Goal: Communication & Community: Participate in discussion

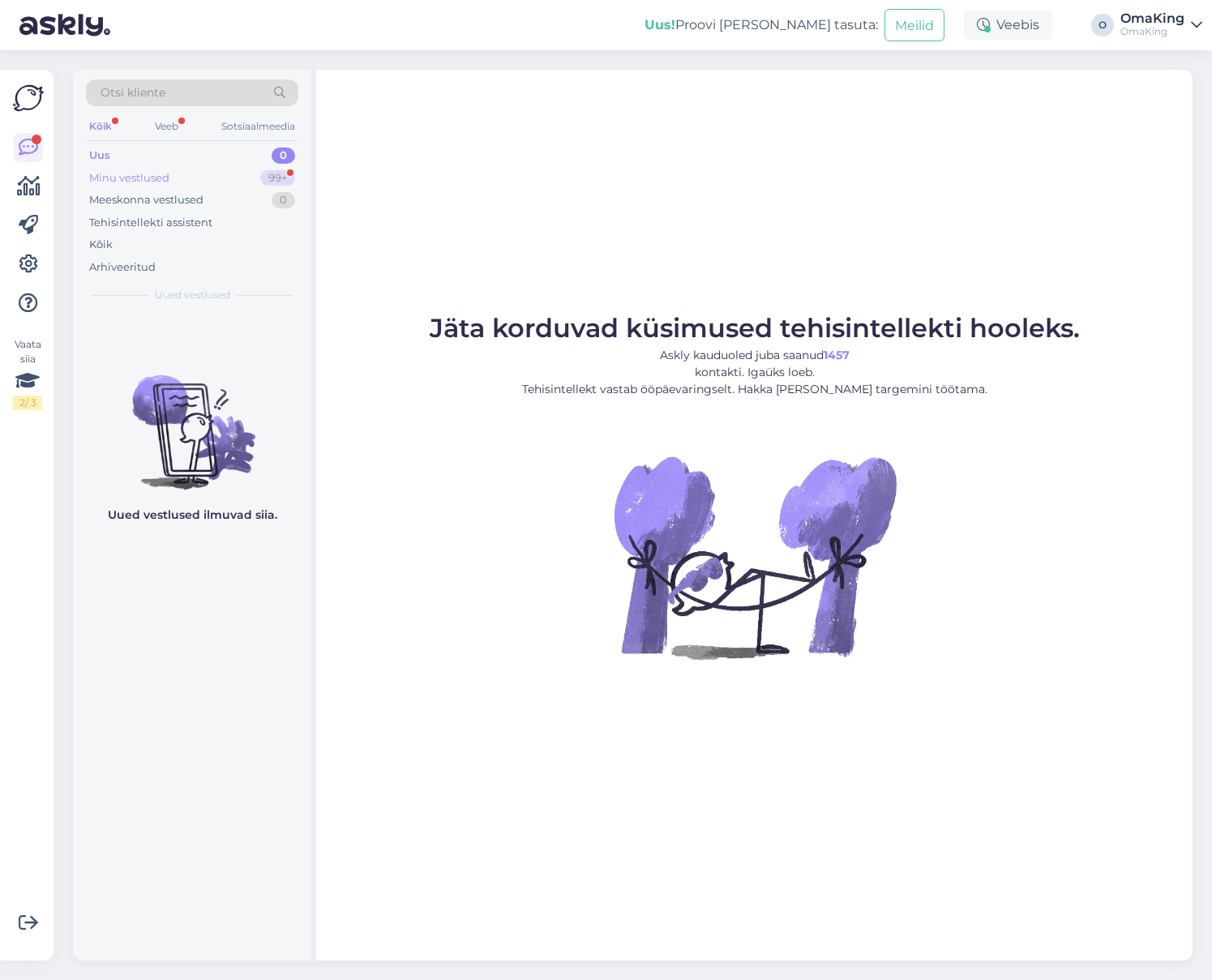
click at [116, 178] on font "Minu vestlused" at bounding box center [129, 176] width 80 height 13
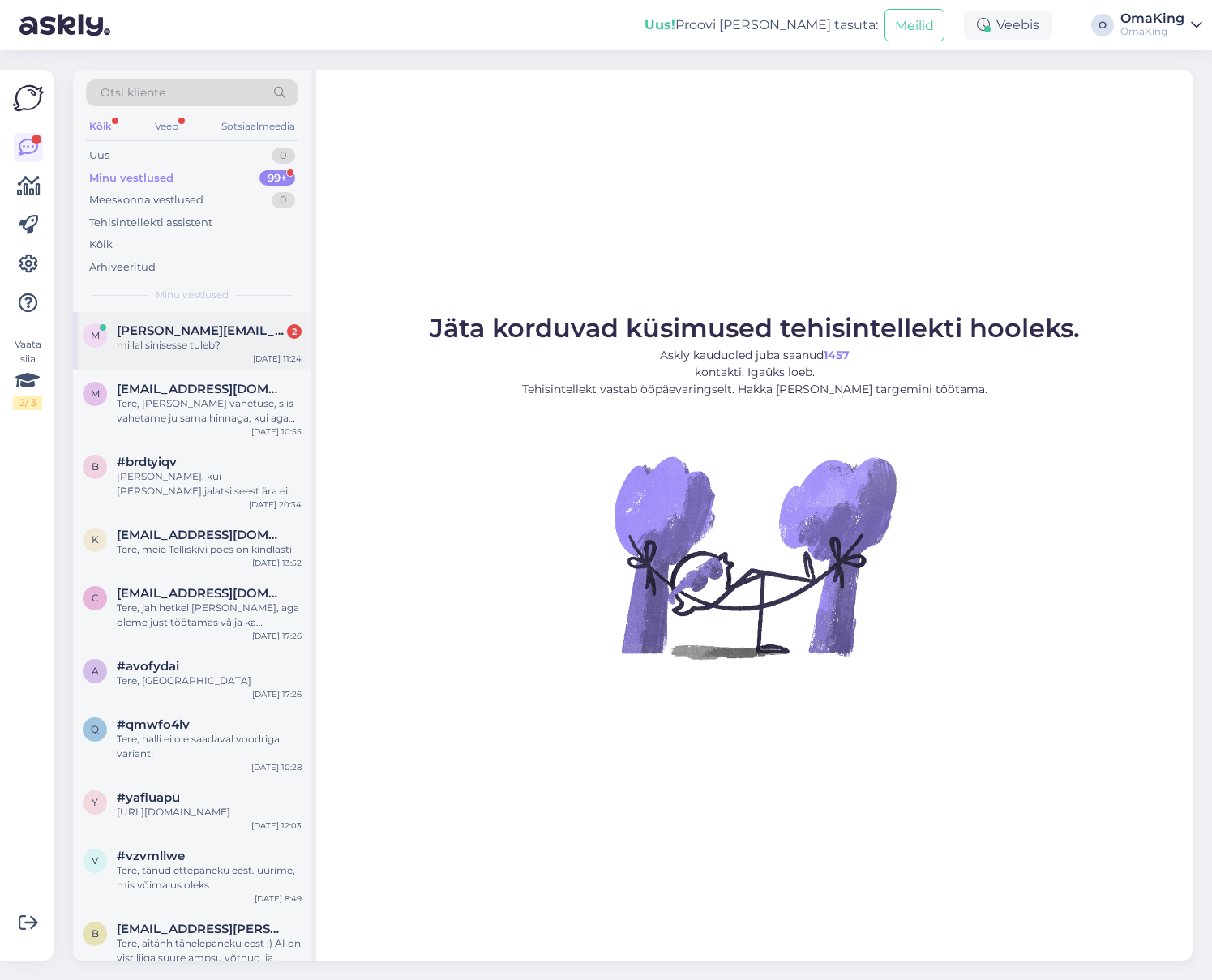
click at [160, 333] on font "[PERSON_NAME][EMAIL_ADDRESS][DOMAIN_NAME]" at bounding box center [280, 331] width 329 height 16
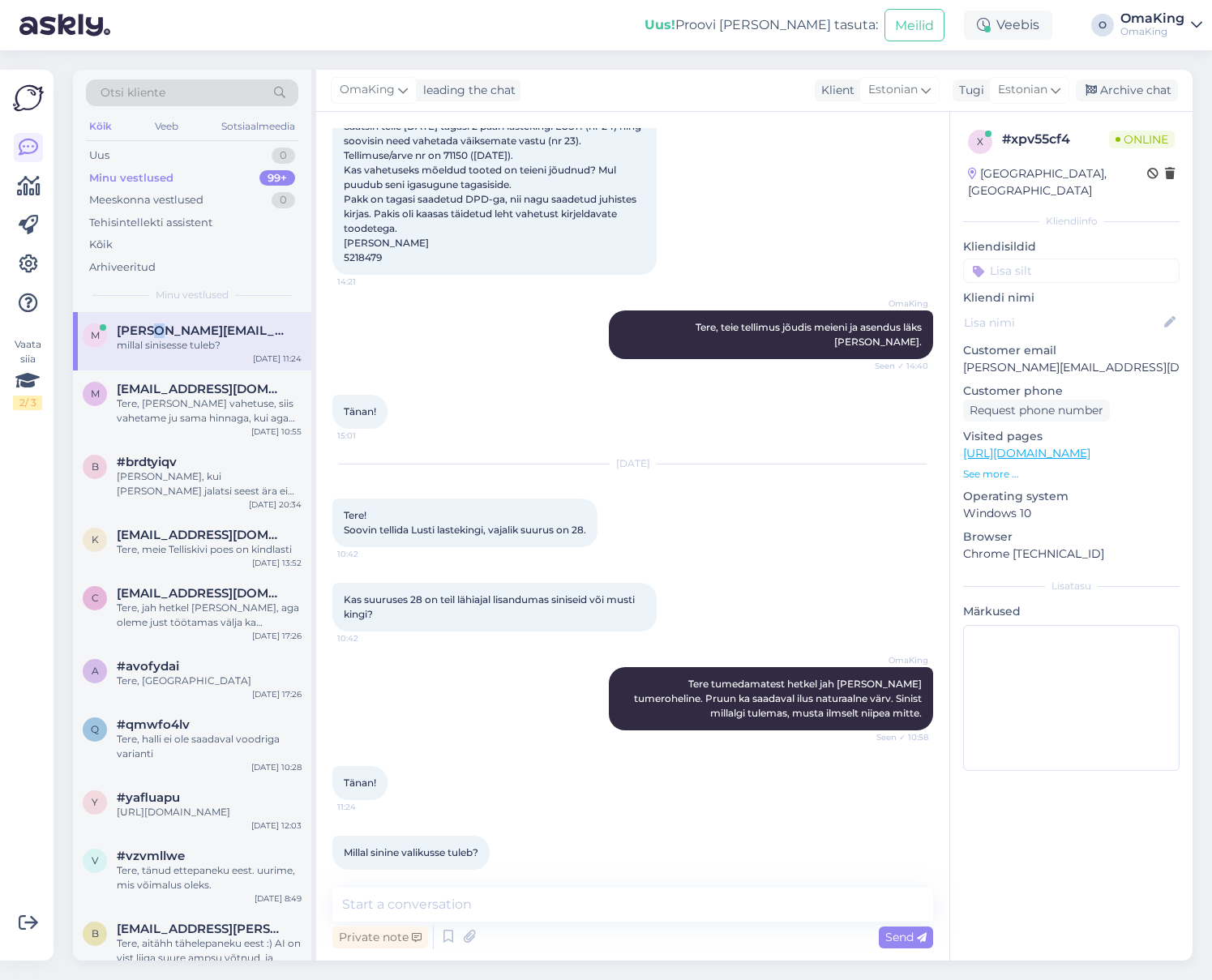
scroll to position [47, 0]
